Goal: Task Accomplishment & Management: Complete application form

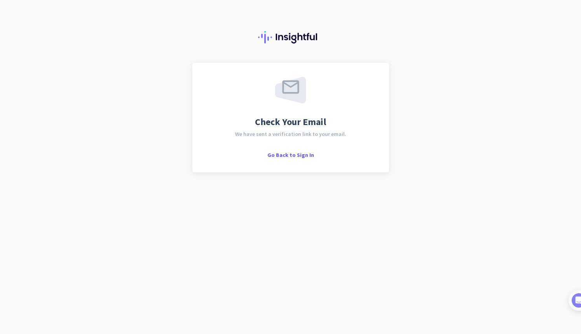
click at [306, 135] on span "We have sent a verification link to your email." at bounding box center [290, 133] width 111 height 5
click at [293, 135] on span "We have sent a verification link to your email." at bounding box center [290, 133] width 111 height 5
drag, startPoint x: 556, startPoint y: 23, endPoint x: 481, endPoint y: 86, distance: 98.6
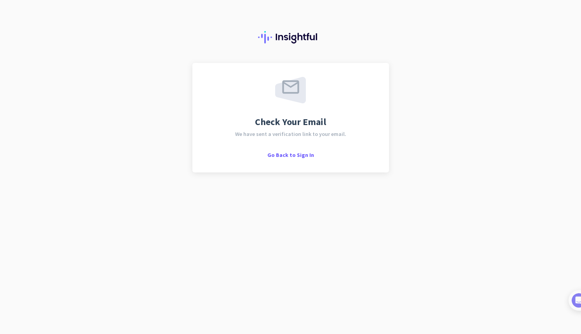
click at [0, 334] on nordpass-portal at bounding box center [0, 334] width 0 height 0
click at [297, 156] on span "Go Back to Sign In" at bounding box center [291, 155] width 47 height 7
